Goal: Browse casually: Explore the website without a specific task or goal

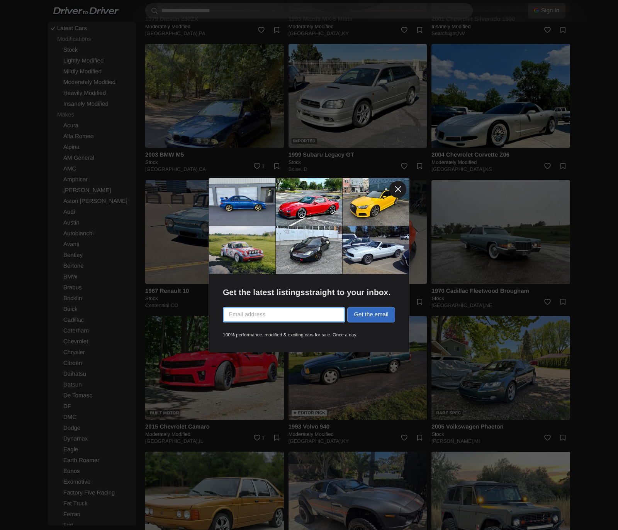
scroll to position [983, 0]
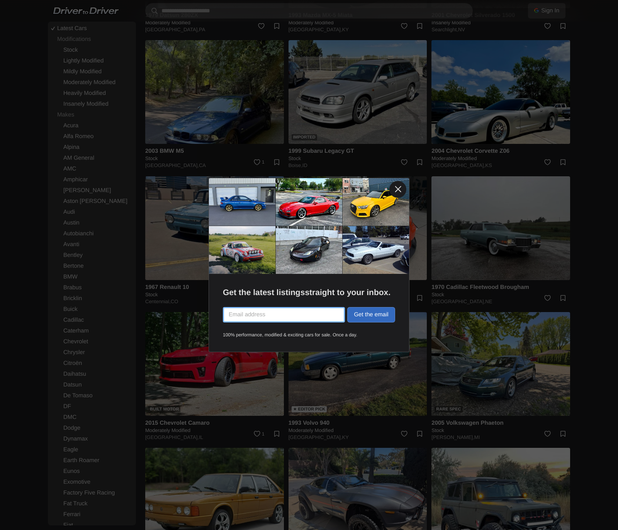
drag, startPoint x: 395, startPoint y: 191, endPoint x: 394, endPoint y: 178, distance: 13.1
click at [395, 191] on link at bounding box center [397, 189] width 17 height 17
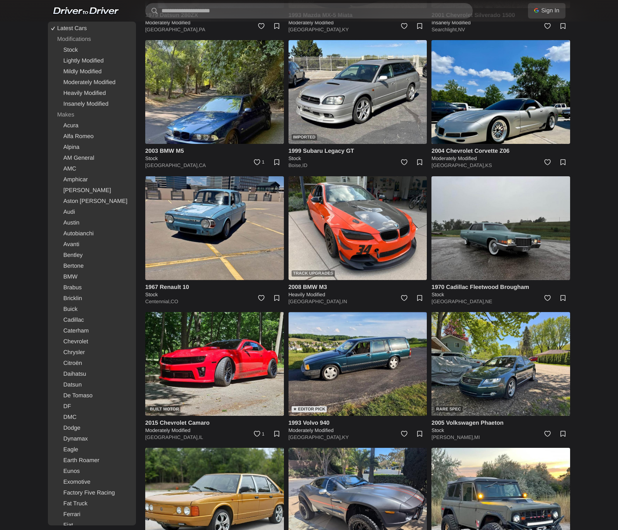
click at [368, 106] on body "Sign In With Google Sign in with Google Use your existing Google account. No ne…" at bounding box center [309, 145] width 618 height 2256
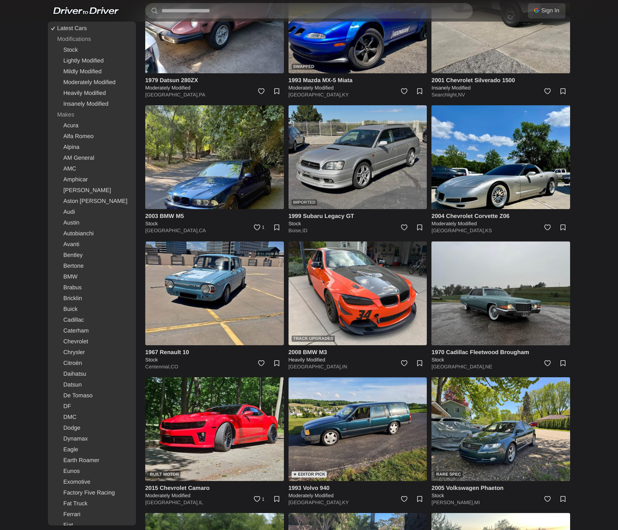
scroll to position [927, 0]
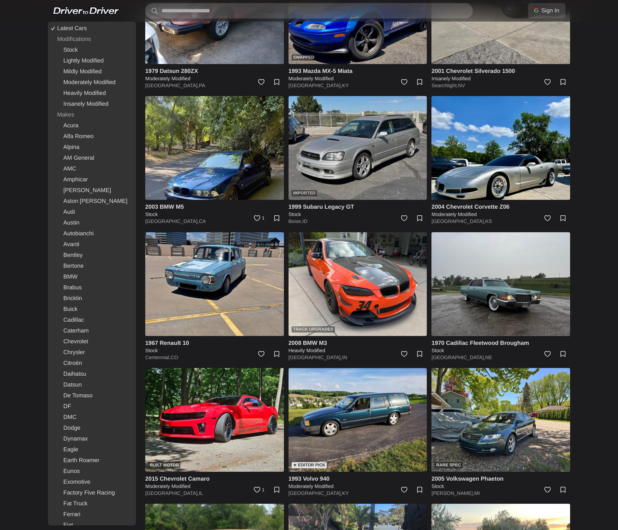
click at [368, 173] on img at bounding box center [357, 148] width 139 height 104
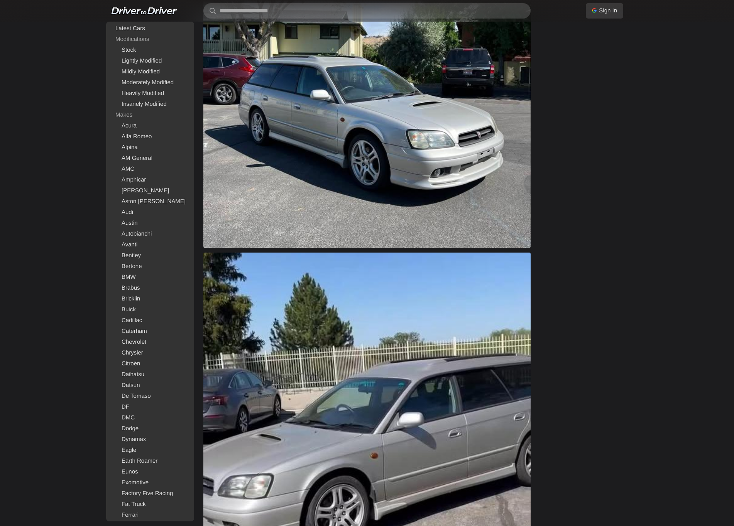
scroll to position [503, 0]
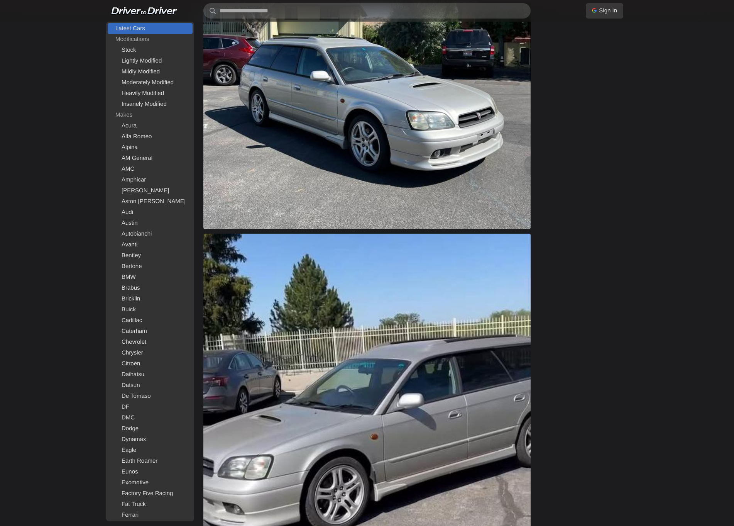
click at [149, 28] on link "Latest Cars" at bounding box center [150, 28] width 85 height 11
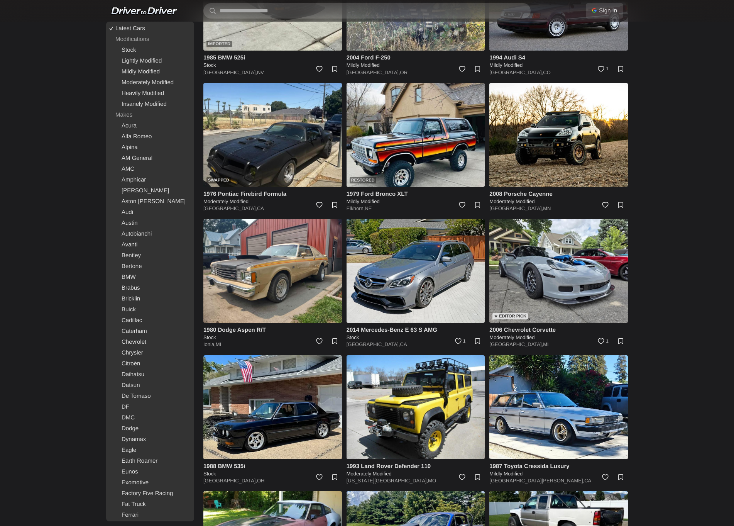
scroll to position [417, 0]
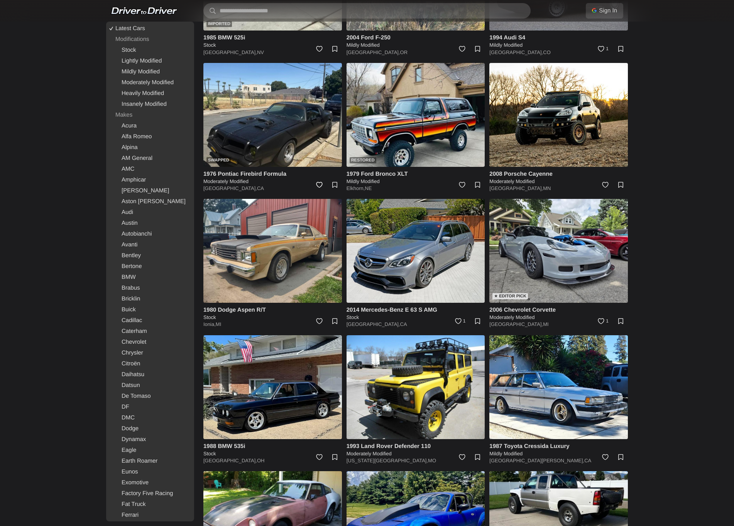
click at [321, 183] on link at bounding box center [316, 186] width 17 height 17
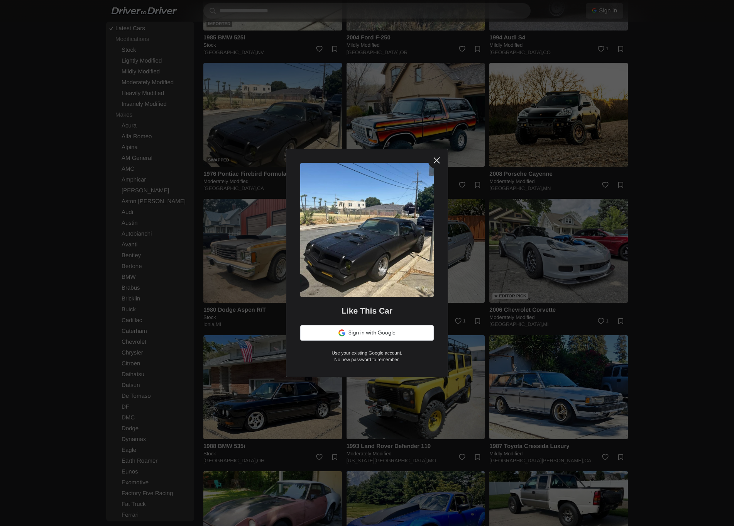
click at [439, 163] on link at bounding box center [436, 160] width 17 height 17
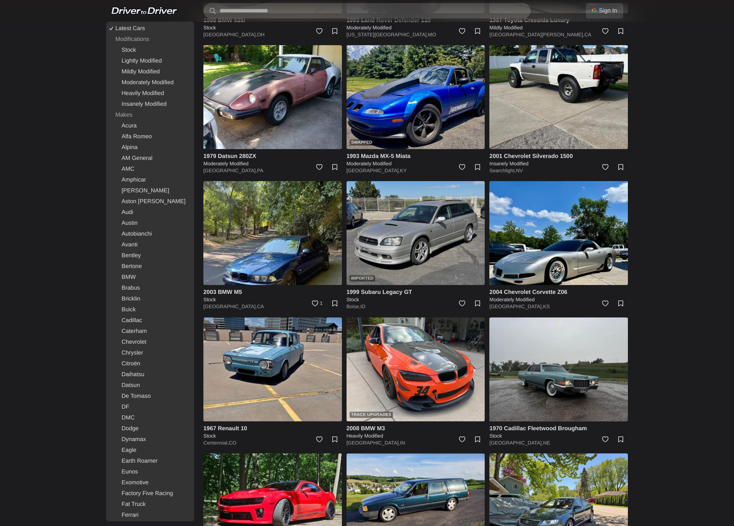
scroll to position [848, 0]
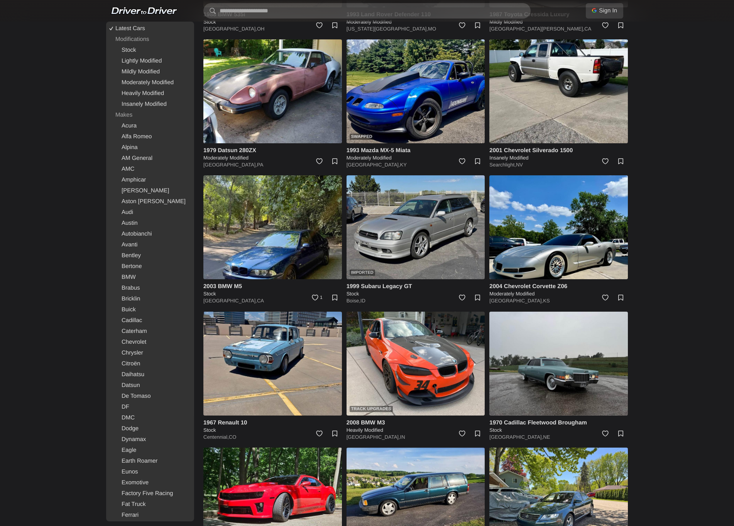
click at [422, 212] on img at bounding box center [416, 227] width 139 height 104
